Goal: Task Accomplishment & Management: Manage account settings

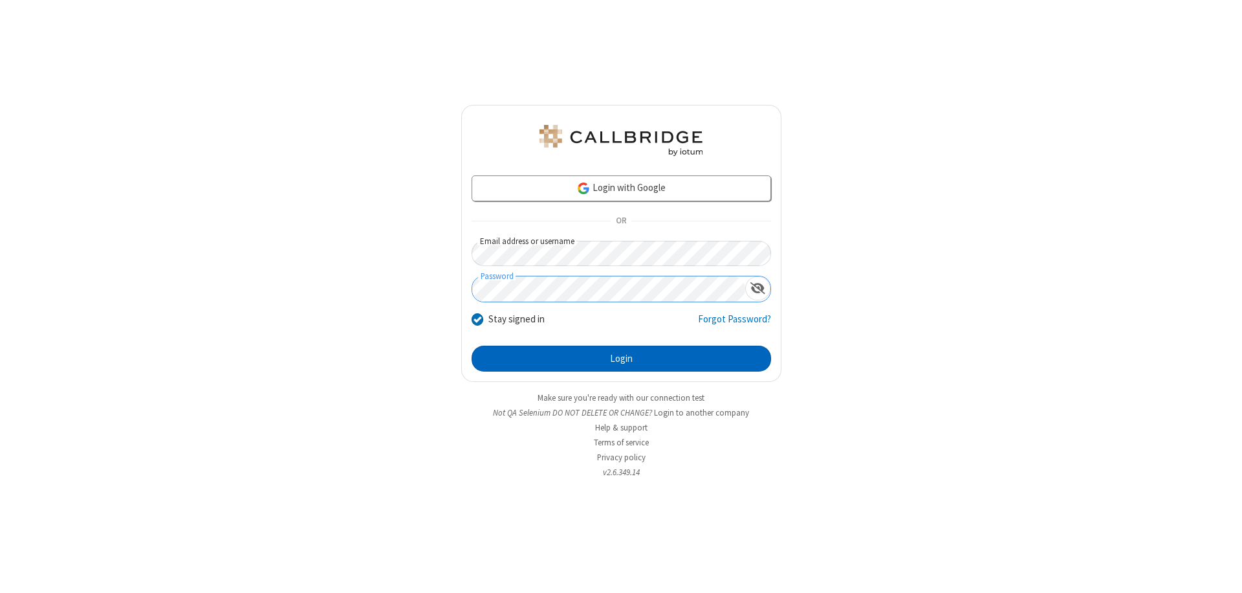
click at [621, 358] on button "Login" at bounding box center [621, 358] width 299 height 26
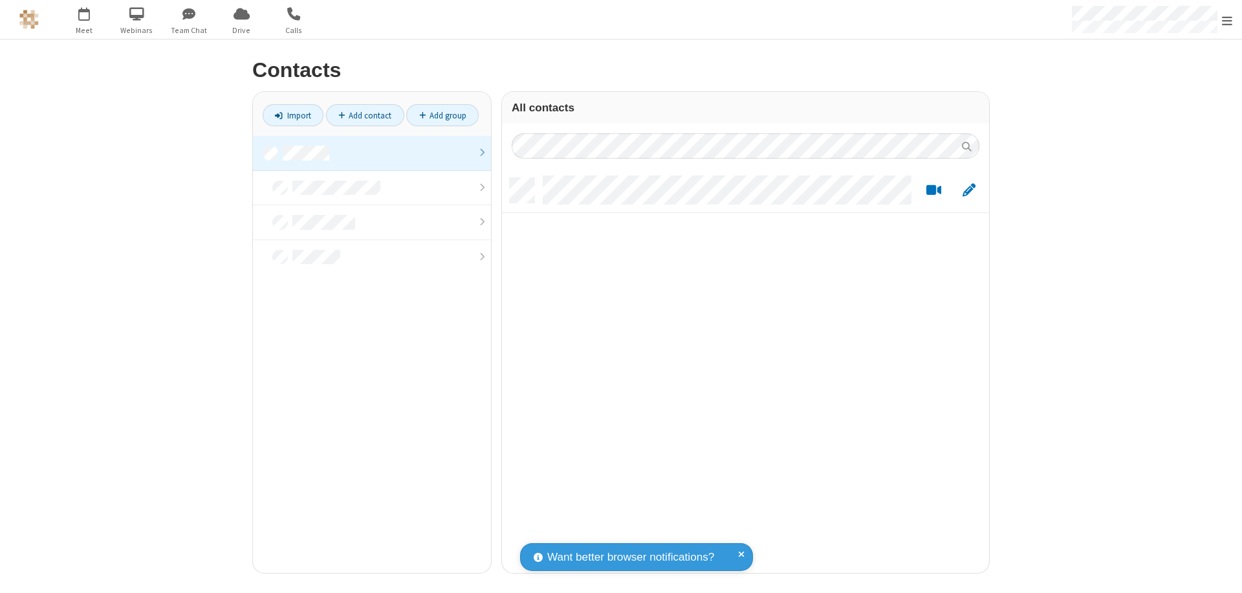
scroll to position [395, 477]
click at [372, 153] on link at bounding box center [372, 153] width 238 height 35
click at [365, 115] on link "Add contact" at bounding box center [365, 115] width 78 height 22
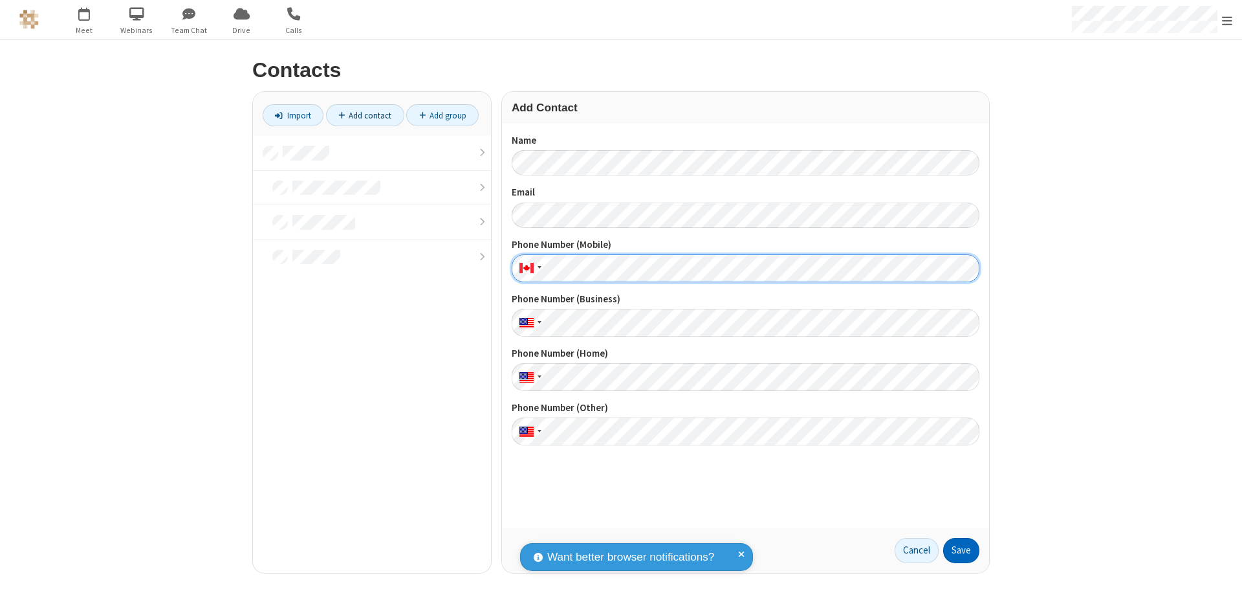
click at [961, 550] on button "Save" at bounding box center [961, 551] width 36 height 26
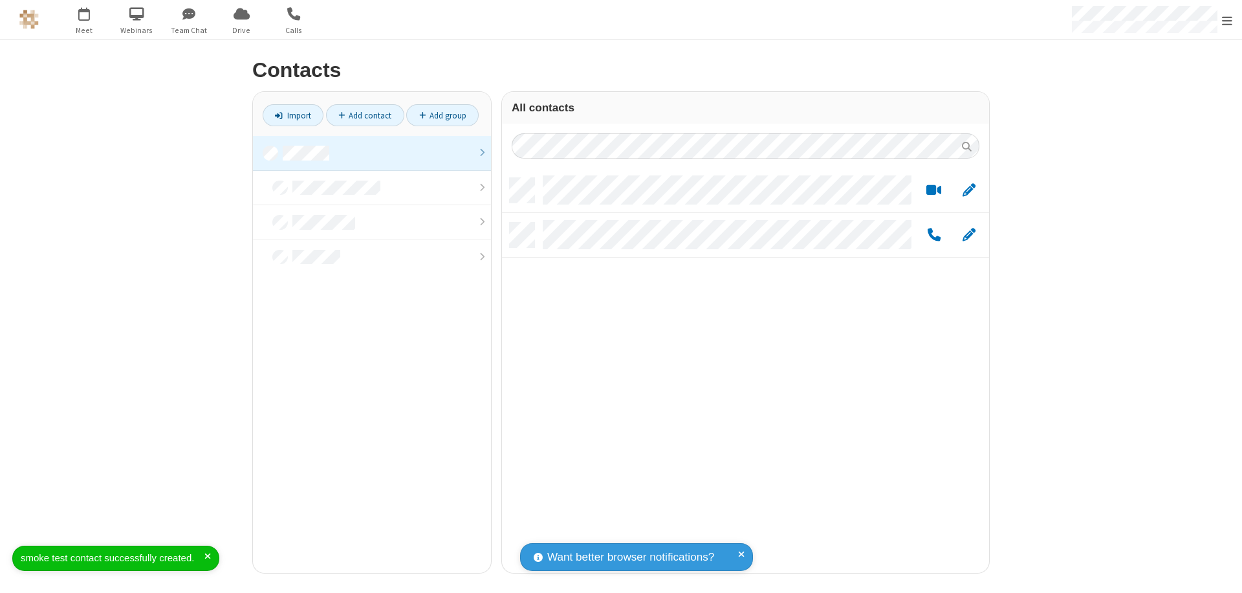
scroll to position [395, 477]
